Goal: Information Seeking & Learning: Find specific fact

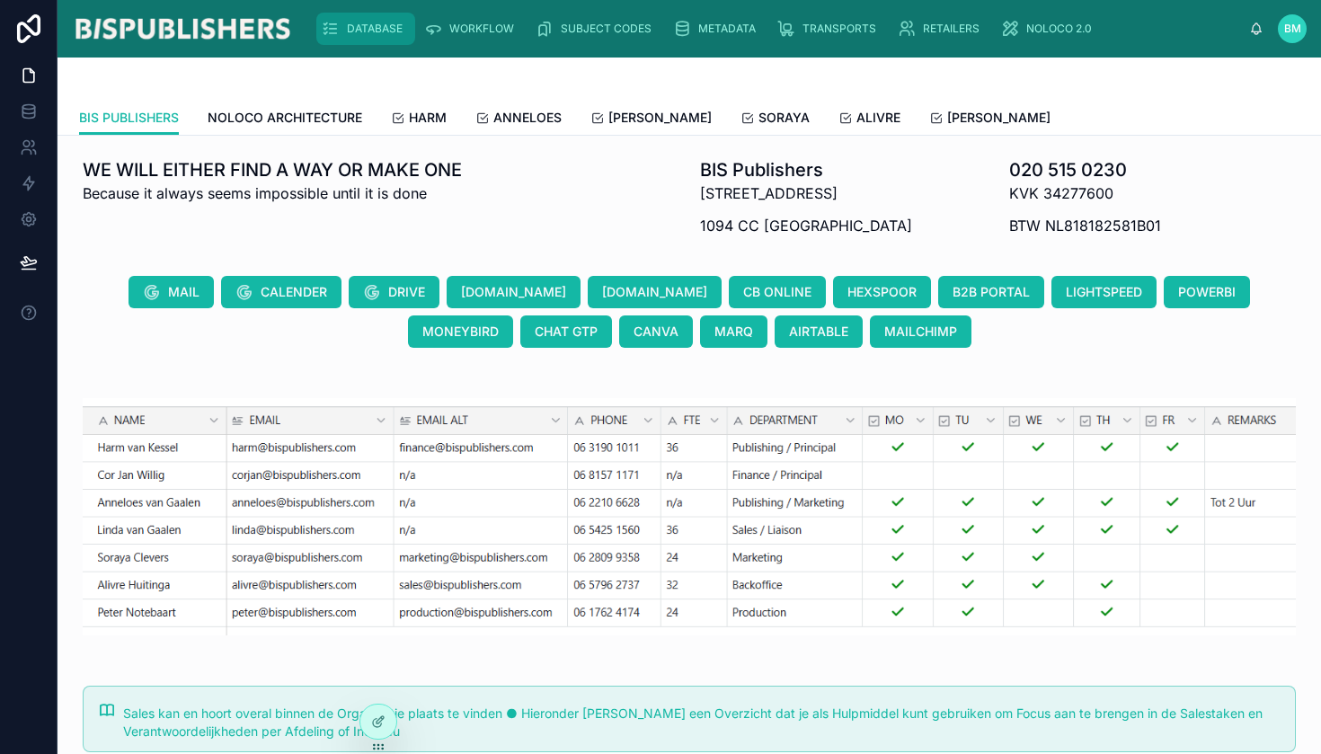
click at [377, 32] on span "DATABASE" at bounding box center [375, 29] width 56 height 14
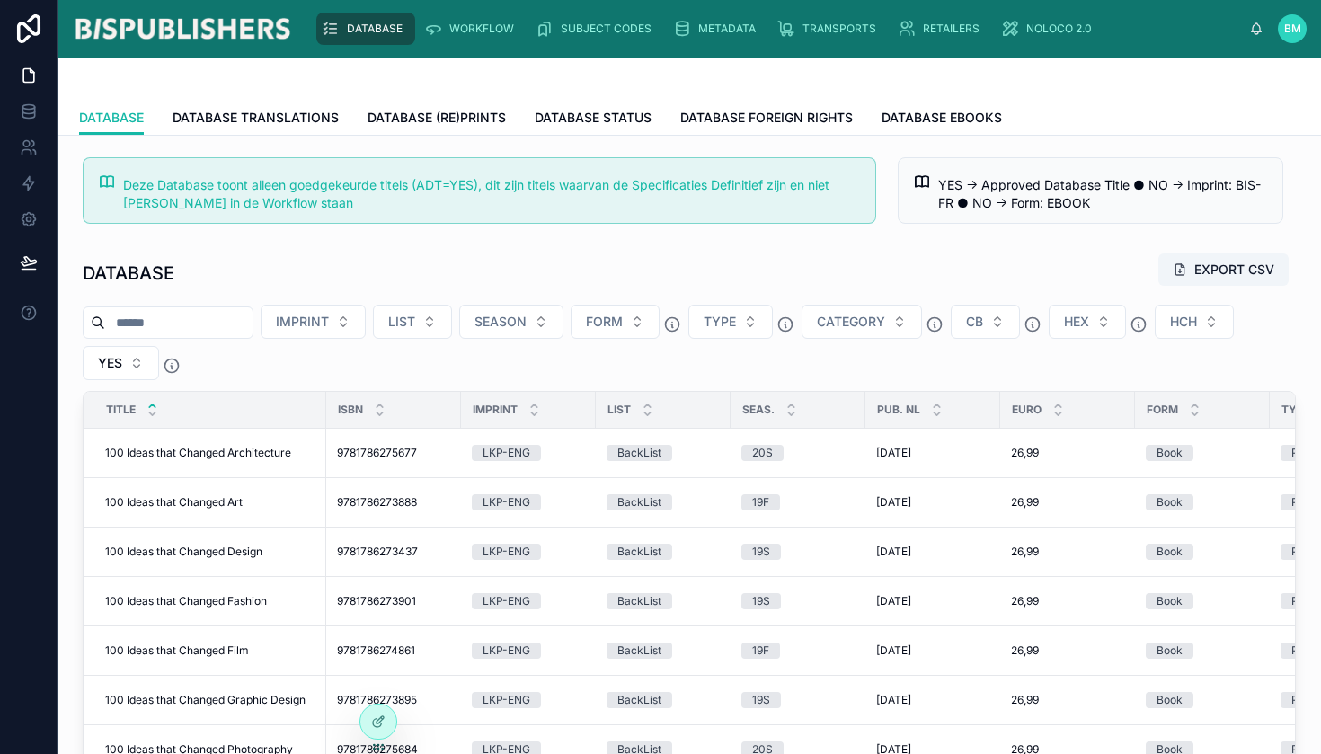
click at [202, 316] on input "text" at bounding box center [178, 322] width 147 height 25
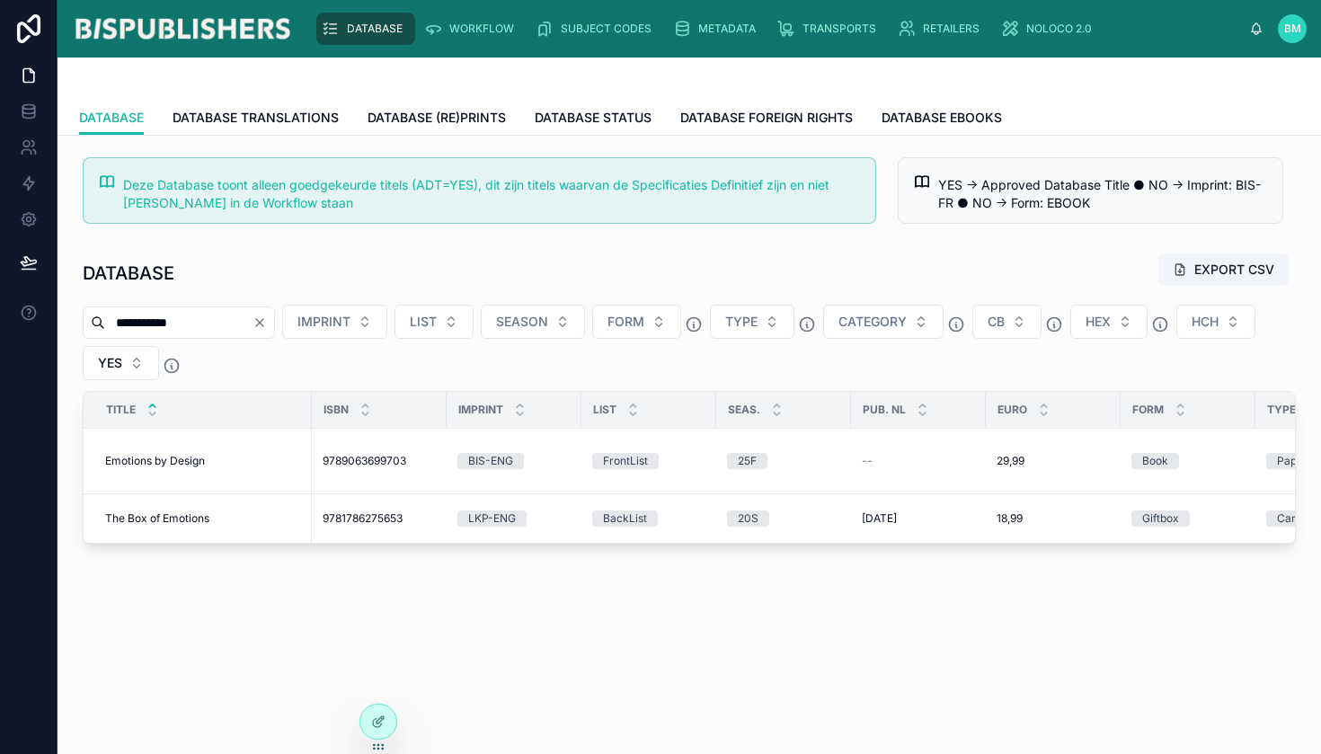
type input "**********"
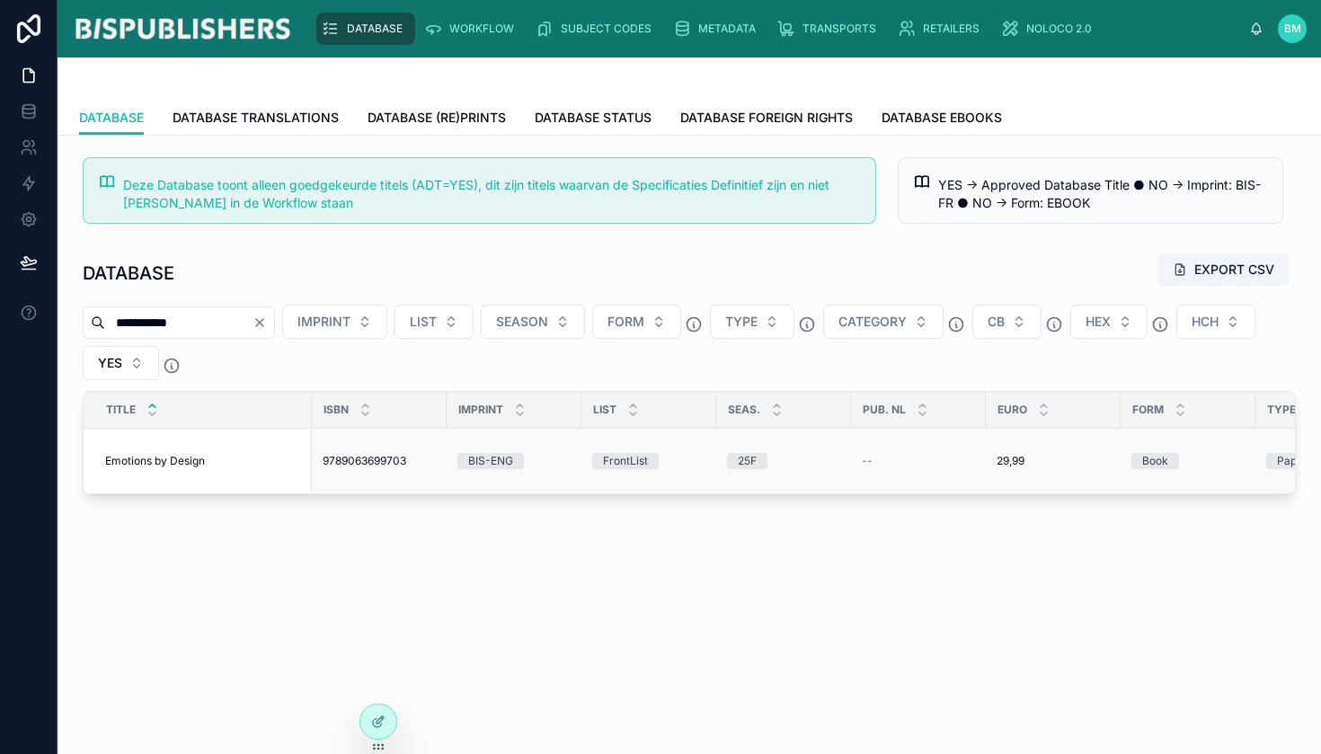
click at [158, 463] on span "Emotions by Design" at bounding box center [155, 461] width 100 height 14
